Goal: Information Seeking & Learning: Find specific fact

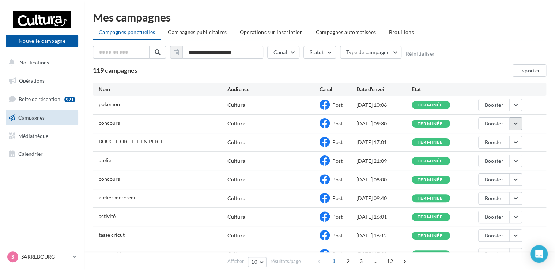
click at [517, 122] on button "button" at bounding box center [515, 123] width 12 height 12
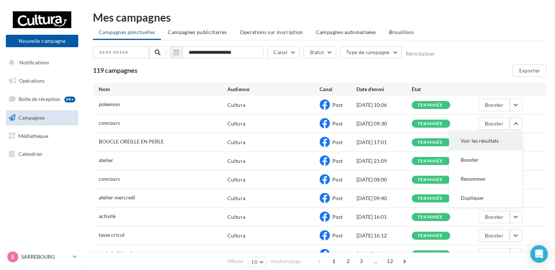
click at [500, 138] on button "Voir les résultats" at bounding box center [485, 140] width 73 height 19
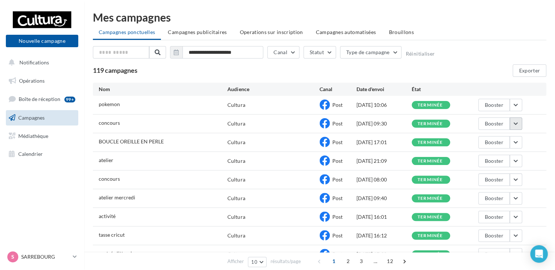
click at [519, 123] on button "button" at bounding box center [515, 123] width 12 height 12
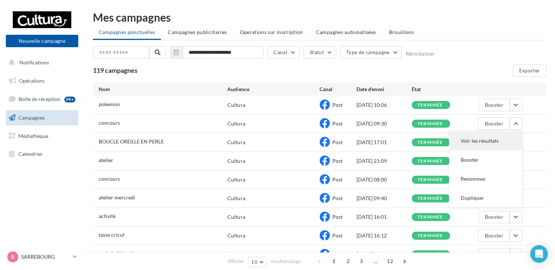
click at [485, 138] on button "Voir les résultats" at bounding box center [485, 140] width 73 height 19
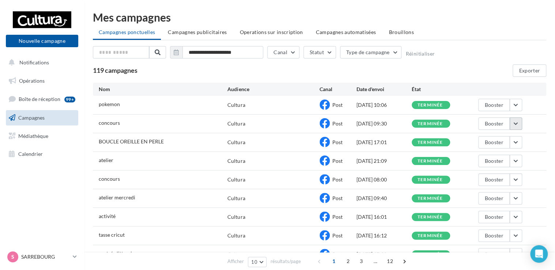
click at [516, 127] on button "button" at bounding box center [515, 123] width 12 height 12
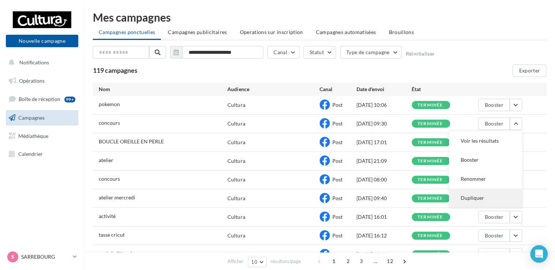
click at [480, 199] on button "Dupliquer" at bounding box center [485, 197] width 73 height 19
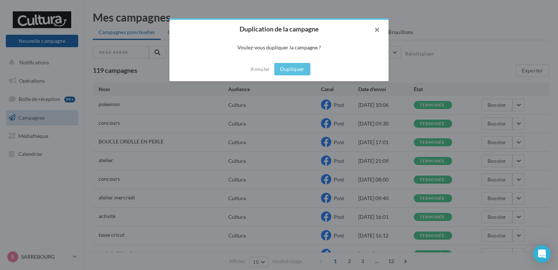
click at [378, 29] on button "button" at bounding box center [374, 31] width 29 height 22
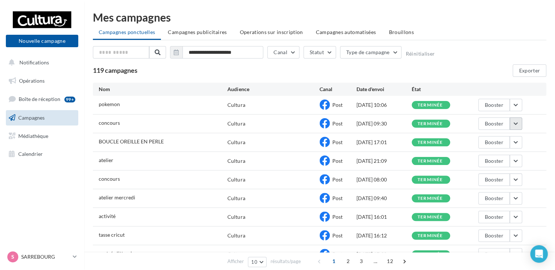
click at [513, 126] on button "button" at bounding box center [515, 123] width 12 height 12
click at [114, 123] on span "concours" at bounding box center [109, 122] width 21 height 6
click at [517, 126] on button "button" at bounding box center [515, 123] width 12 height 12
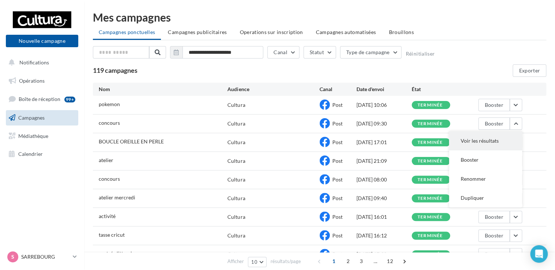
click at [478, 147] on button "Voir les résultats" at bounding box center [485, 140] width 73 height 19
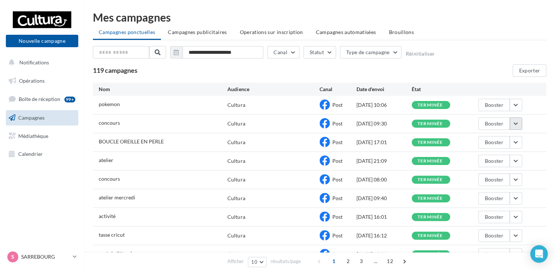
click at [514, 125] on button "button" at bounding box center [515, 123] width 12 height 12
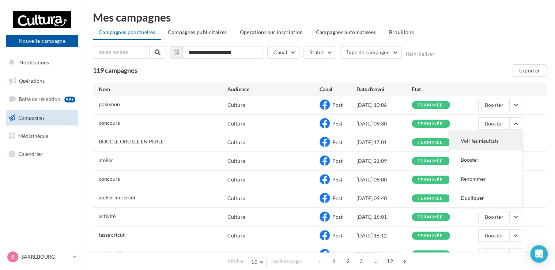
click at [469, 144] on button "Voir les résultats" at bounding box center [485, 140] width 73 height 19
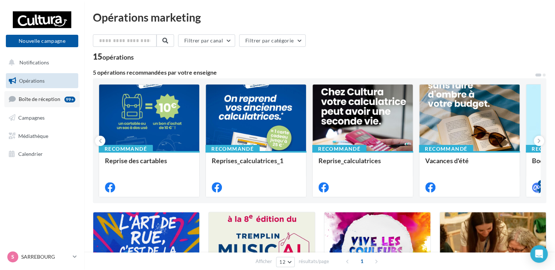
click at [27, 100] on span "Boîte de réception" at bounding box center [40, 99] width 42 height 6
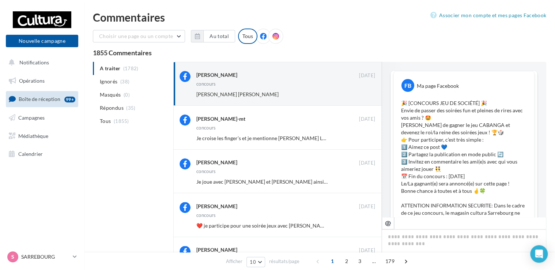
click at [401, 104] on p "🎉 [CONCOURS JEU DE SOCIÉTÉ] 🎉 Envie de passer des soirées fun et pleines de rir…" at bounding box center [464, 172] width 126 height 146
drag, startPoint x: 488, startPoint y: 105, endPoint x: 393, endPoint y: 106, distance: 95.4
click at [394, 106] on div "FB Ma page Facebook 🎉 [CONCOURS JEU DE SOCIÉTÉ] 🎉 Envie de passer des soirées f…" at bounding box center [464, 163] width 140 height 184
copy p "🎉 [CONCOURS JEU DE SOCIÉTÉ] 🎉"
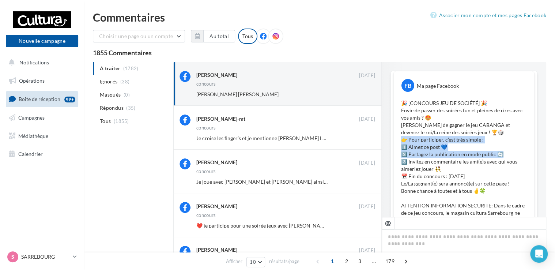
drag, startPoint x: 397, startPoint y: 140, endPoint x: 504, endPoint y: 156, distance: 108.3
click at [504, 156] on div "🎉 [CONCOURS JEU DE SOCIÉTÉ] 🎉 Envie de passer des soirées fun et pleines de rir…" at bounding box center [463, 173] width 137 height 150
copy p "👉 Pour participer, c’est très simple : 1️⃣ Aimez ce post 💙 2️⃣ Partagez la publ…"
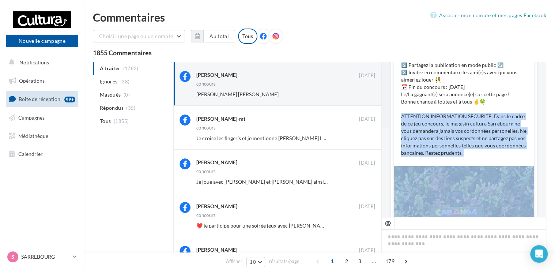
scroll to position [106, 0]
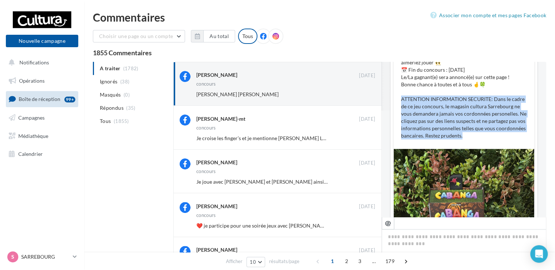
drag, startPoint x: 398, startPoint y: 205, endPoint x: 506, endPoint y: 136, distance: 128.5
click at [506, 136] on div "🎉 [CONCOURS JEU DE SOCIÉTÉ] 🎉 Envie de passer des soirées fun et pleines de rir…" at bounding box center [463, 66] width 137 height 150
copy p "ATTENTION INFORMATION SECURITE: Dans le cadre de ce jeu concours, le magasin cu…"
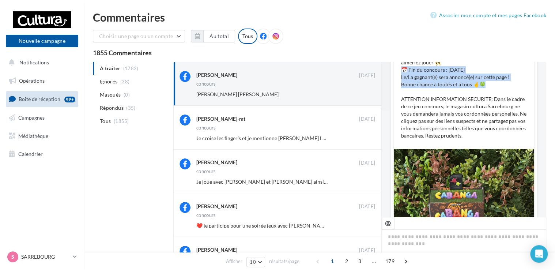
drag, startPoint x: 399, startPoint y: 71, endPoint x: 496, endPoint y: 81, distance: 97.3
click at [496, 81] on p "🎉 [CONCOURS JEU DE SOCIÉTÉ] 🎉 Envie de passer des soirées fun et pleines de rir…" at bounding box center [464, 66] width 126 height 146
copy p "📅 Fin du concours : Samedi 13 Septembre Le/La gagnant(e) sera annoncé(e) sur ce…"
click at [38, 118] on span "Campagnes" at bounding box center [31, 117] width 26 height 6
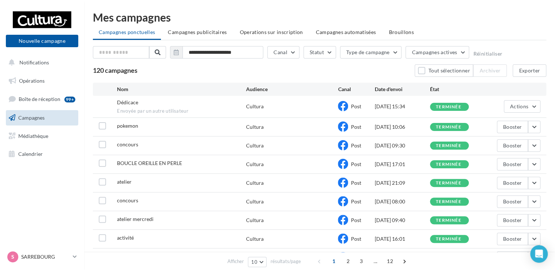
click at [124, 179] on span "atelier" at bounding box center [124, 181] width 15 height 6
click at [533, 182] on button "button" at bounding box center [534, 182] width 12 height 12
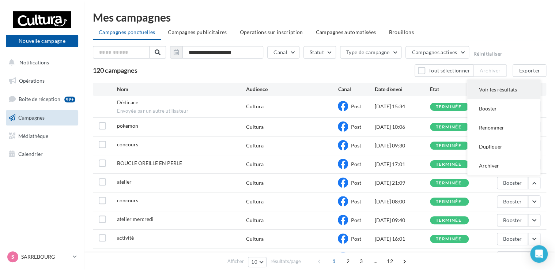
click at [515, 92] on button "Voir les résultats" at bounding box center [503, 89] width 73 height 19
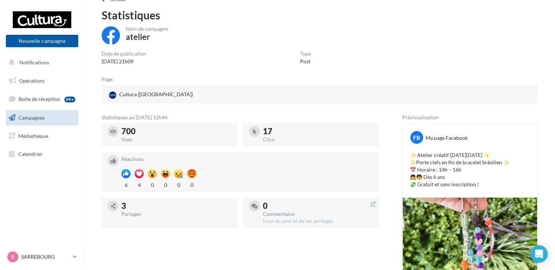
scroll to position [38, 0]
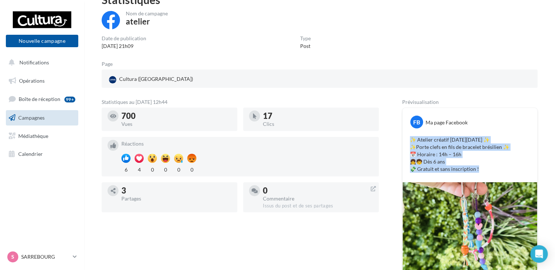
drag, startPoint x: 485, startPoint y: 173, endPoint x: 408, endPoint y: 140, distance: 83.6
click at [408, 140] on div "✨ Atelier créatif ce samedi 6 septembre ✨ ✨Porte clefs en fils de bracelet brés…" at bounding box center [469, 154] width 131 height 40
copy p "✨ Atelier créatif ce samedi 6 septembre ✨ ✨Porte clefs en fils de bracelet brés…"
